Goal: Task Accomplishment & Management: Manage account settings

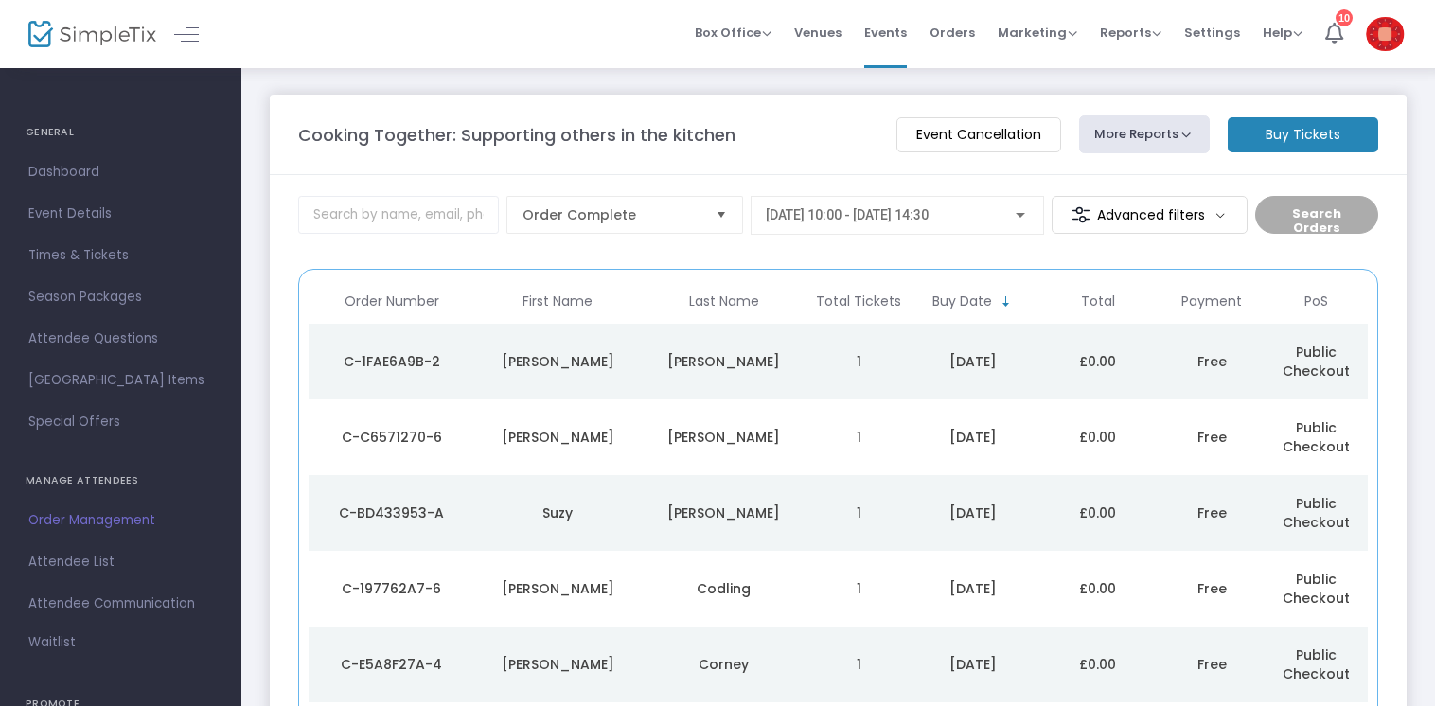
click at [1387, 32] on img at bounding box center [1385, 34] width 39 height 34
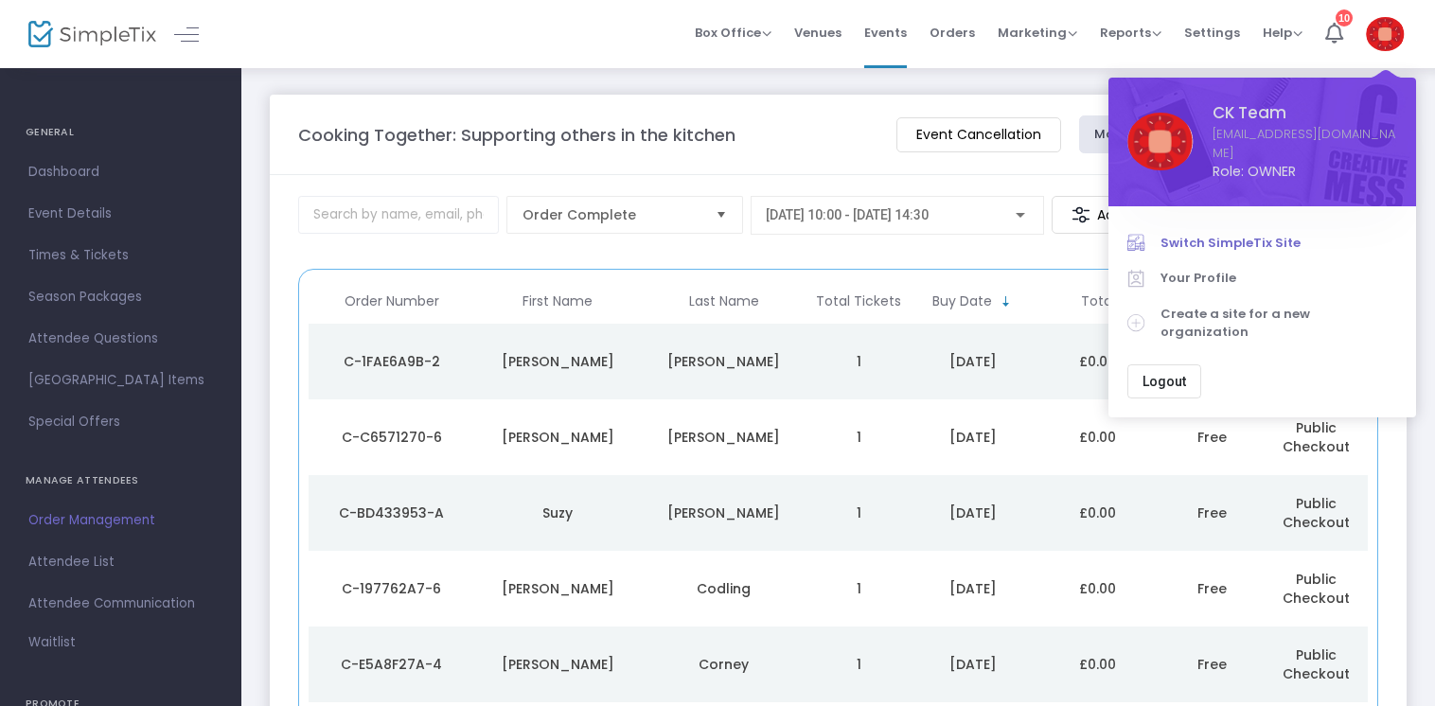
click at [1233, 234] on span "Switch SimpleTix Site" at bounding box center [1278, 243] width 237 height 19
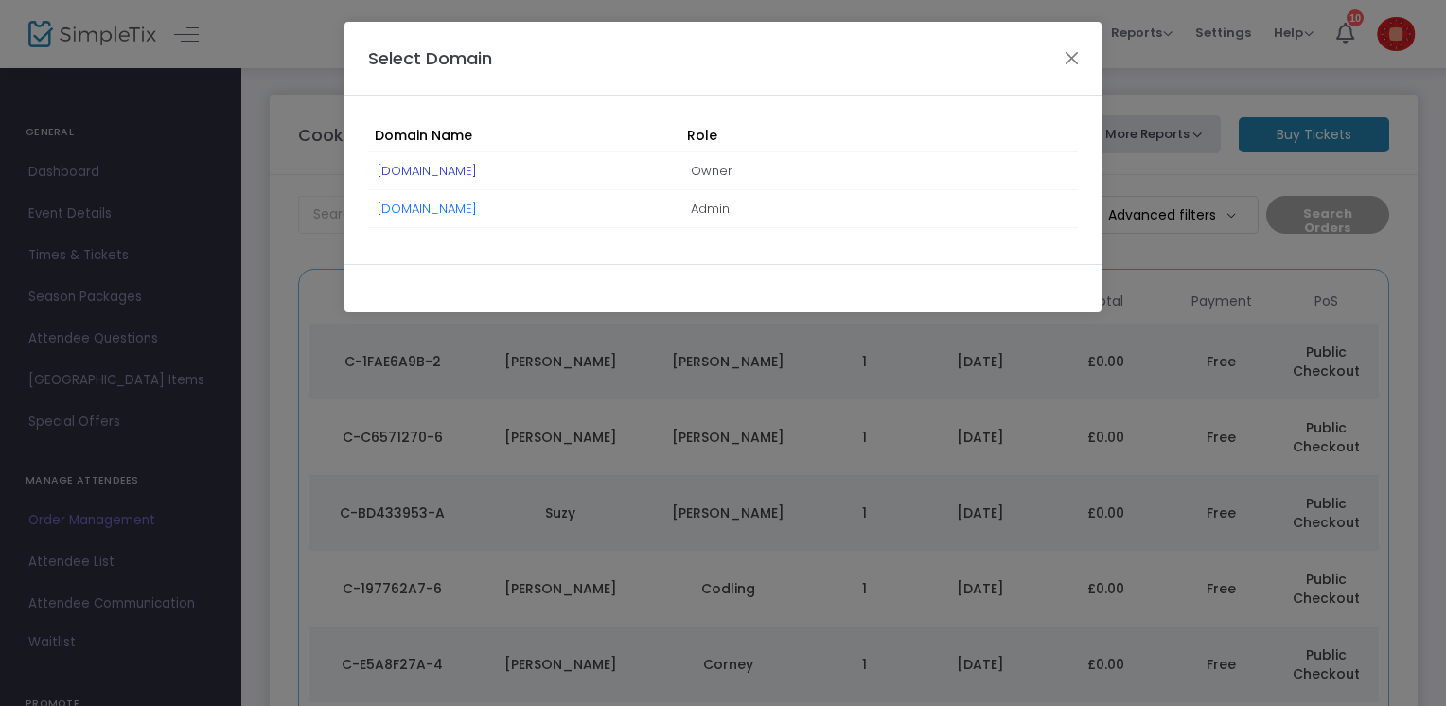
click at [477, 170] on link "[DOMAIN_NAME]" at bounding box center [427, 171] width 99 height 18
